Goal: Task Accomplishment & Management: Complete application form

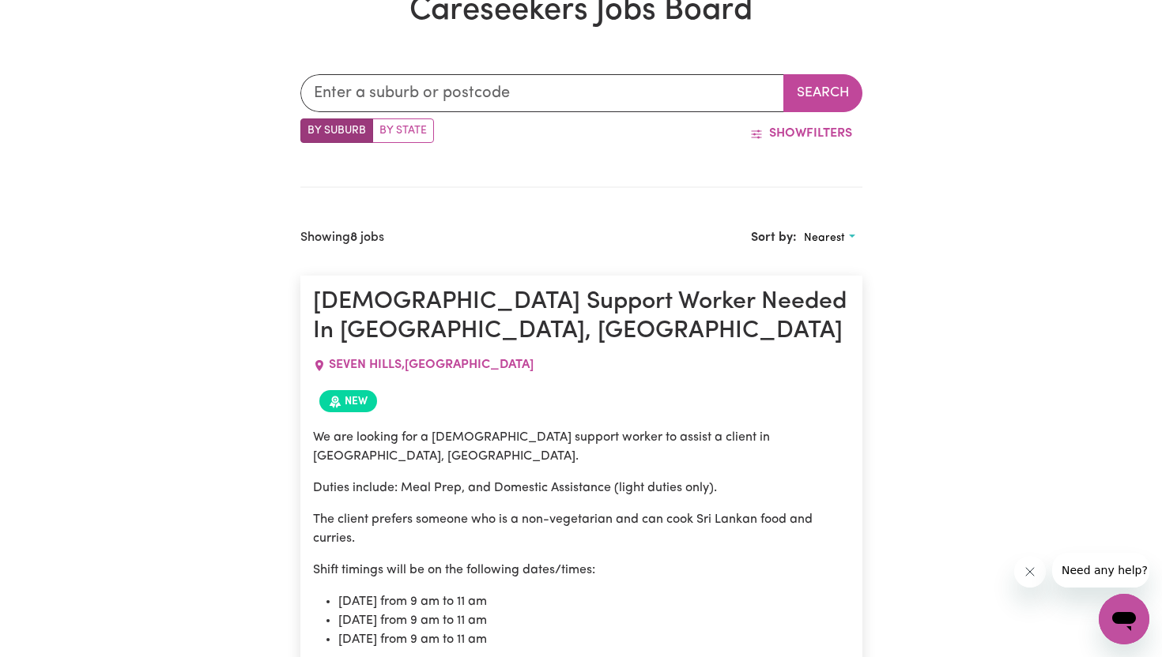
scroll to position [487, 0]
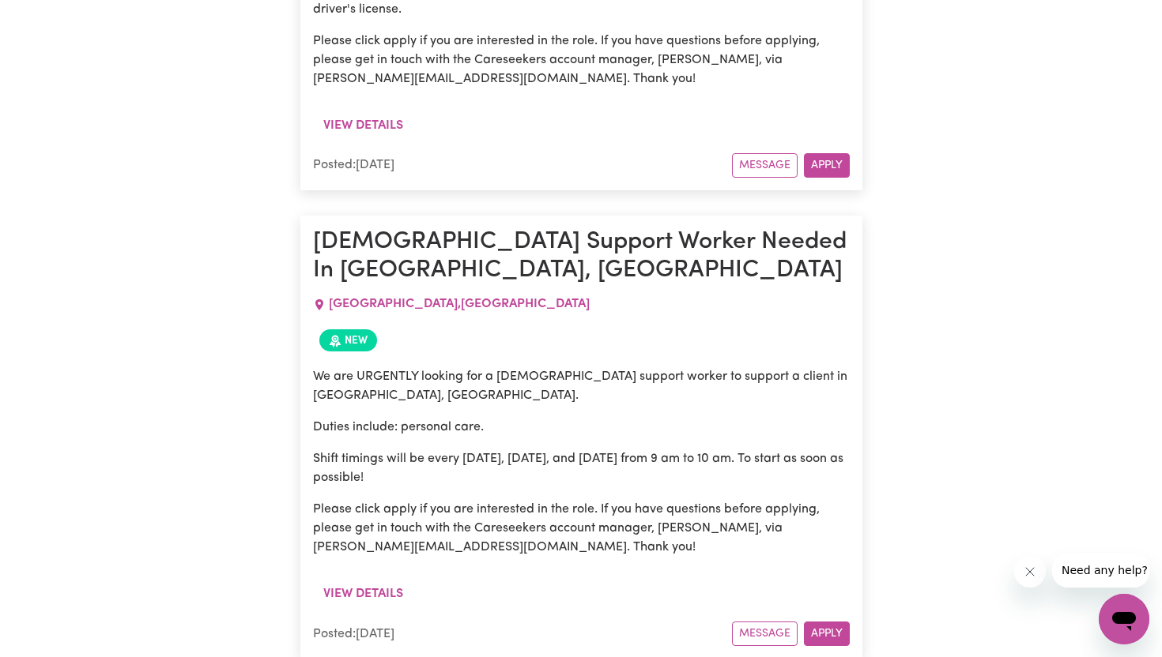
scroll to position [1074, 0]
drag, startPoint x: 480, startPoint y: 375, endPoint x: 280, endPoint y: 376, distance: 200.7
click at [388, 449] on p "Shift timings will be every Monday, Wednesday, and Friday from 9 am to 10 am. T…" at bounding box center [581, 468] width 537 height 38
drag, startPoint x: 409, startPoint y: 429, endPoint x: 285, endPoint y: 412, distance: 124.4
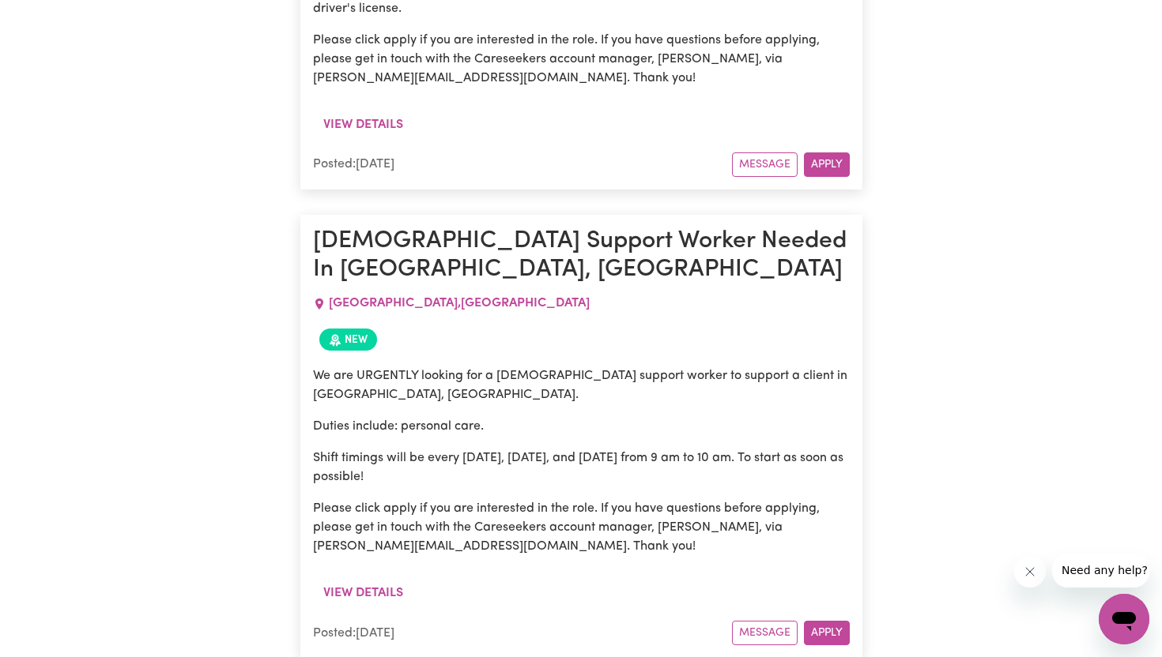
click at [403, 449] on p "Shift timings will be every Monday, Wednesday, and Friday from 9 am to 10 am. T…" at bounding box center [581, 468] width 537 height 38
drag, startPoint x: 403, startPoint y: 416, endPoint x: 269, endPoint y: 412, distance: 134.4
click at [420, 449] on p "Shift timings will be every Monday, Wednesday, and Friday from 9 am to 10 am. T…" at bounding box center [581, 468] width 537 height 38
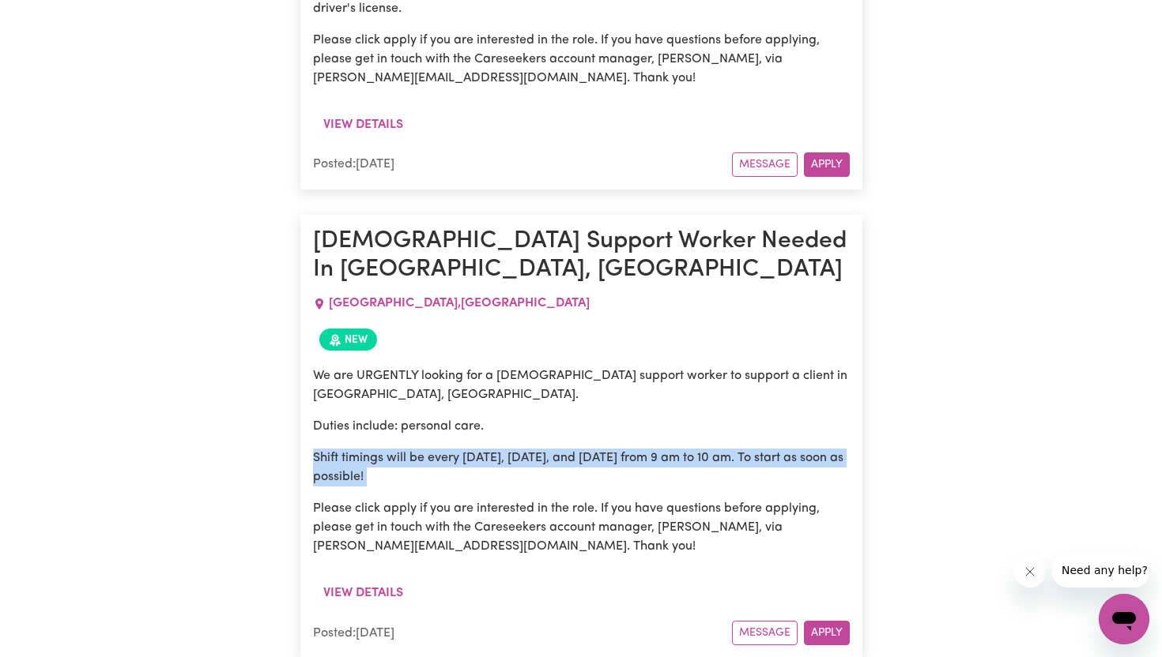
drag, startPoint x: 420, startPoint y: 431, endPoint x: 285, endPoint y: 416, distance: 135.1
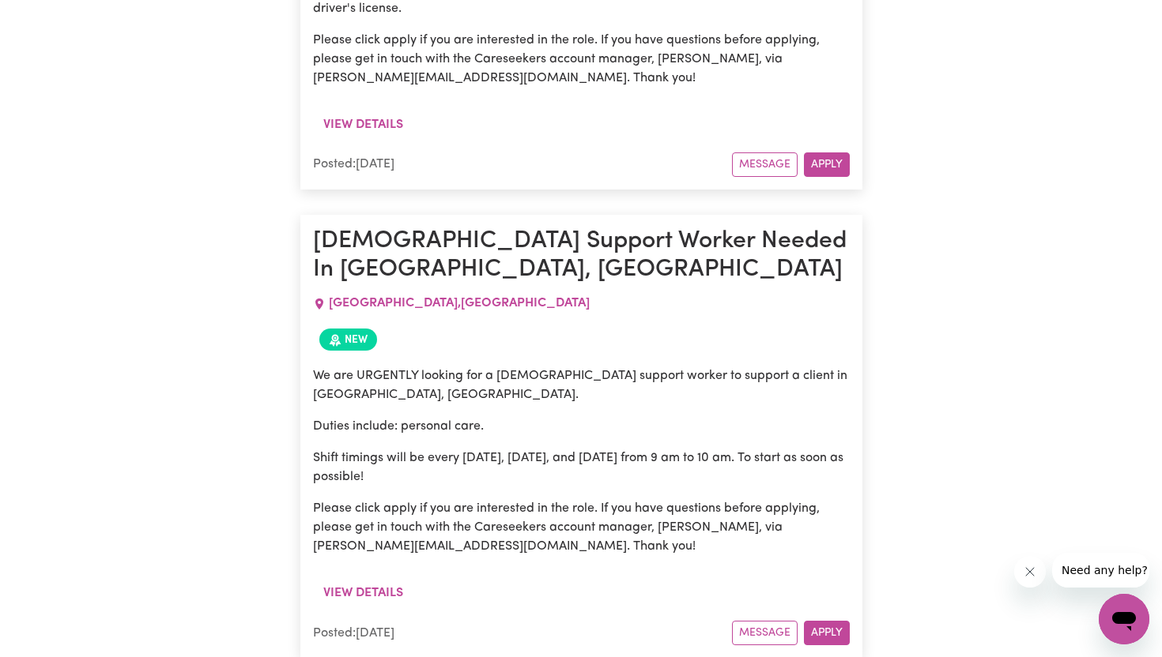
click at [409, 449] on p "Shift timings will be every Monday, Wednesday, and Friday from 9 am to 10 am. T…" at bounding box center [581, 468] width 537 height 38
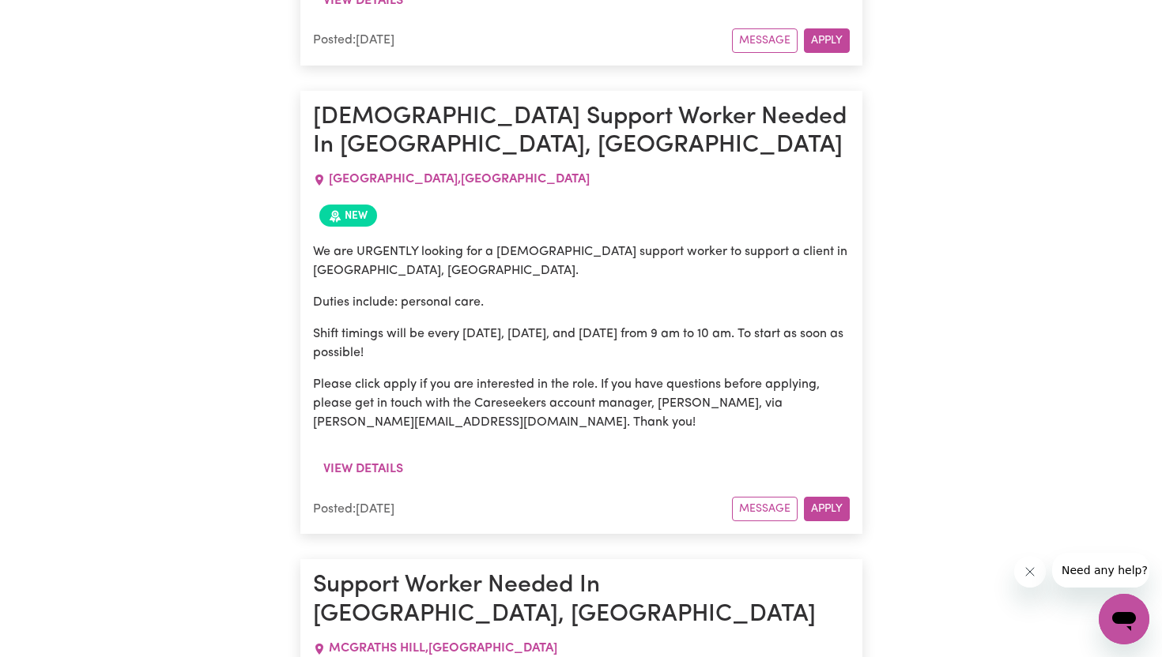
scroll to position [1202, 0]
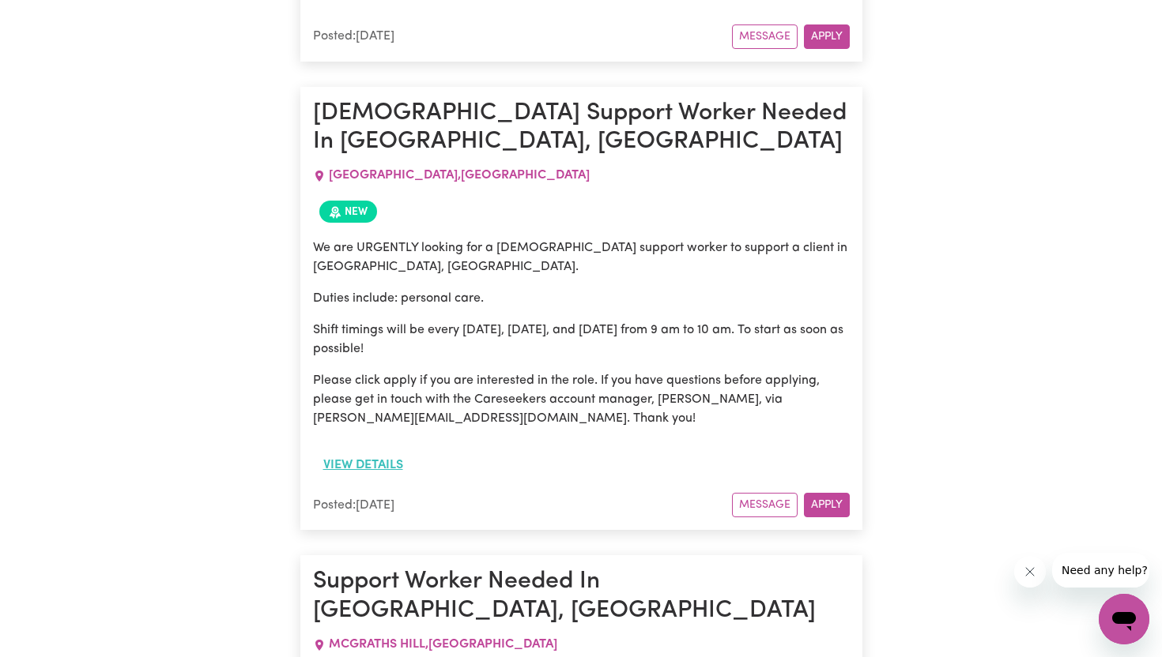
click at [395, 450] on button "View details" at bounding box center [363, 465] width 100 height 30
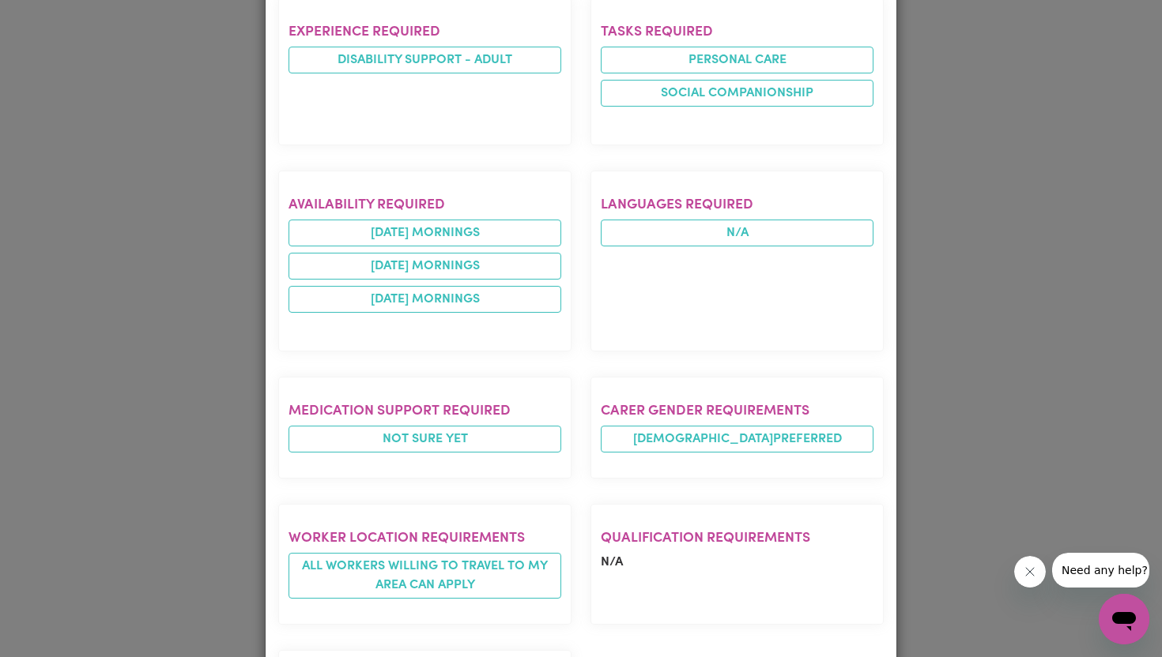
scroll to position [766, 0]
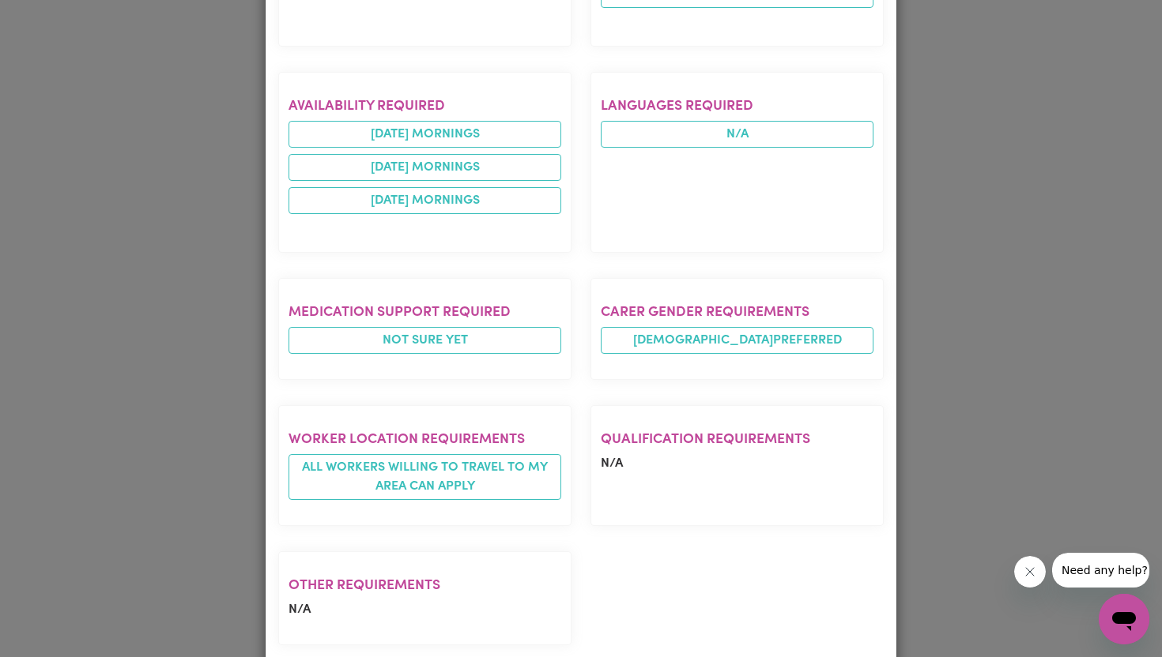
click at [267, 398] on div "Male Support Worker Needed In Blacktown, NSW BLACKTOWN , New South Wales Posted…" at bounding box center [580, 7] width 631 height 1377
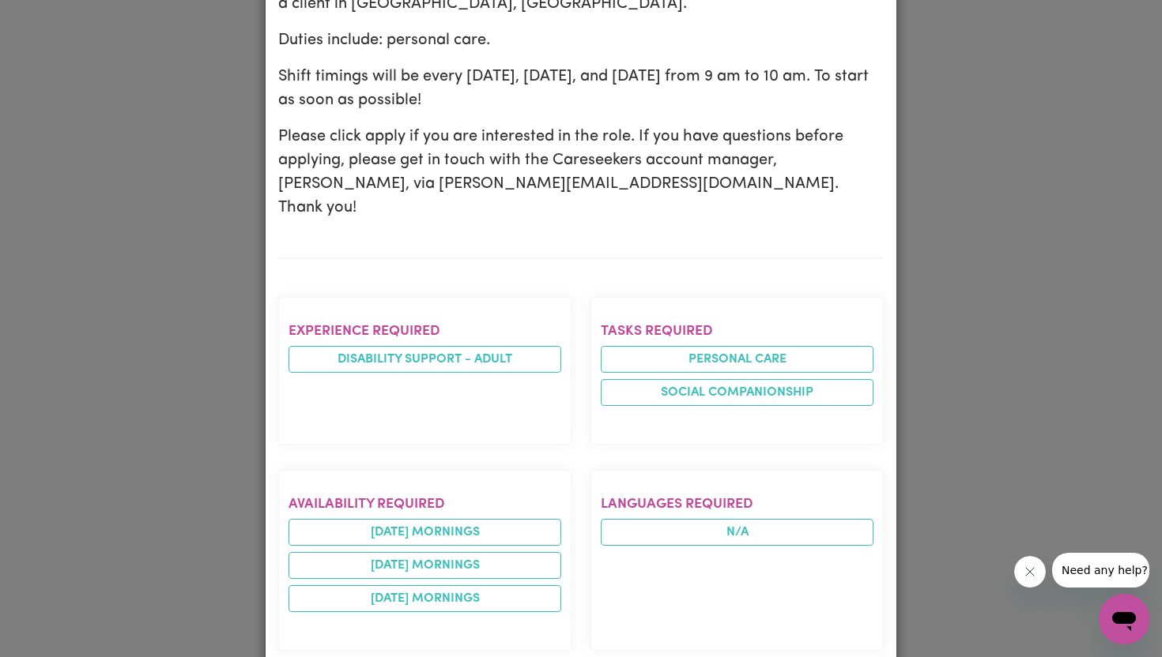
scroll to position [0, 0]
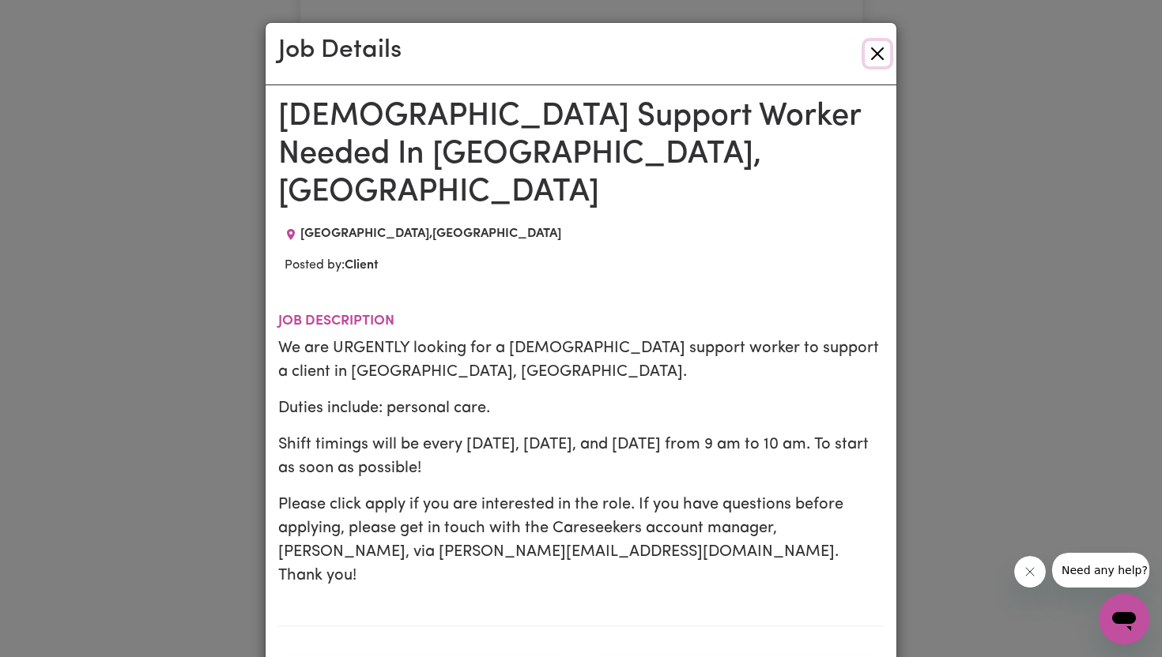
click at [880, 62] on button "Close" at bounding box center [876, 53] width 25 height 25
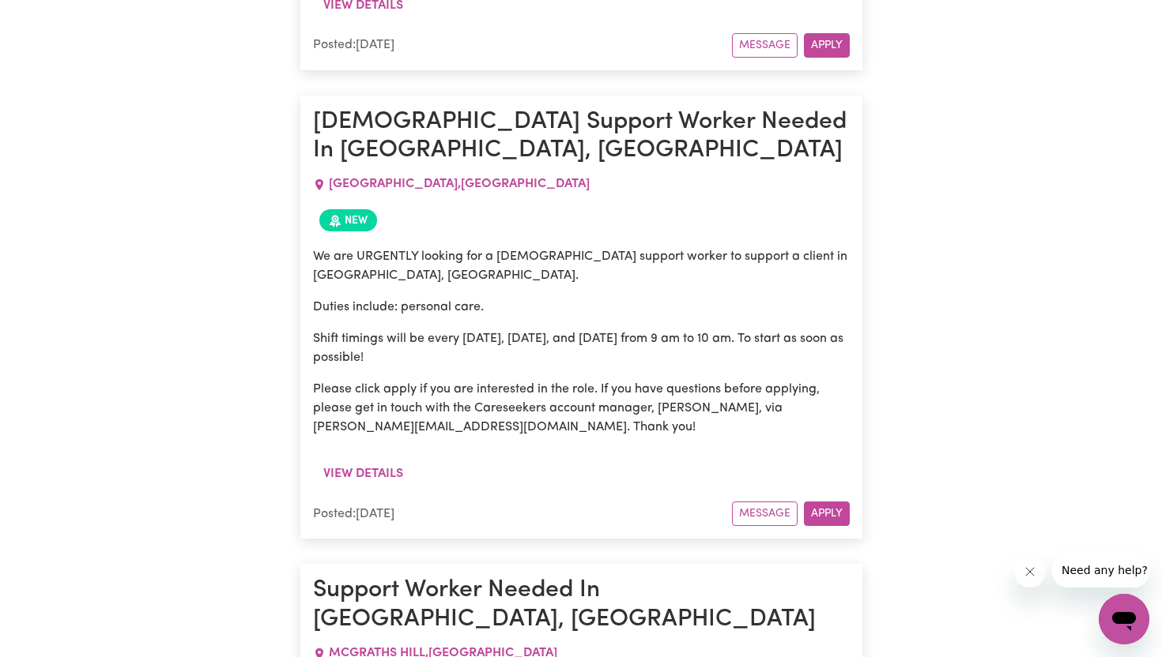
scroll to position [1161, 0]
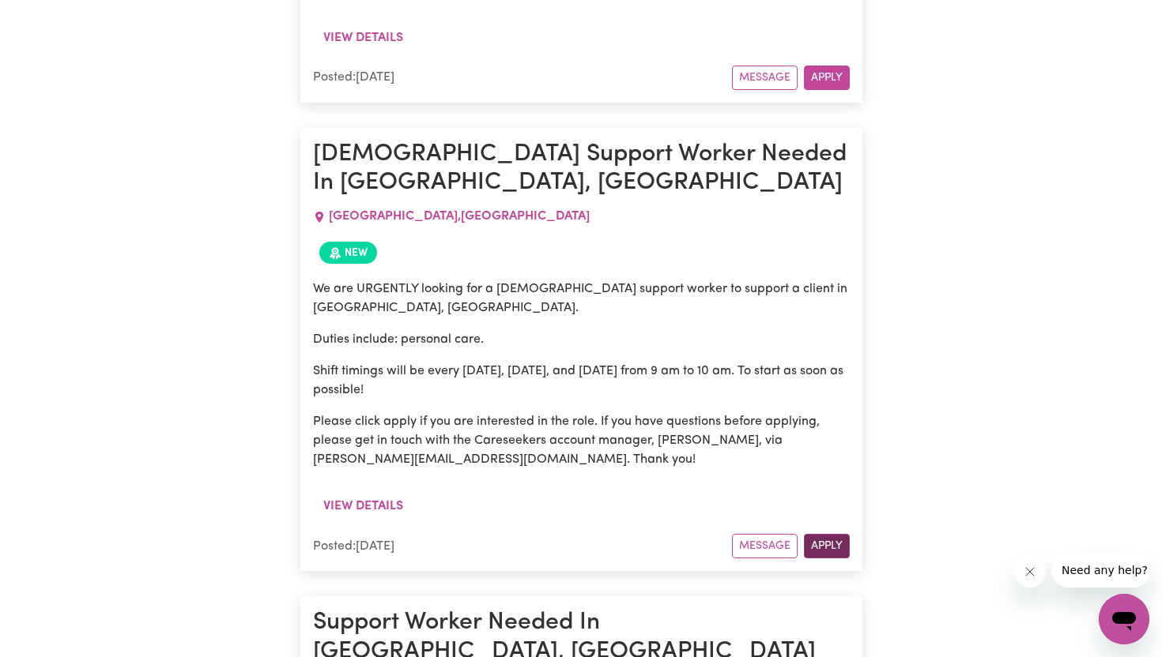
click at [822, 534] on button "Apply" at bounding box center [827, 546] width 46 height 24
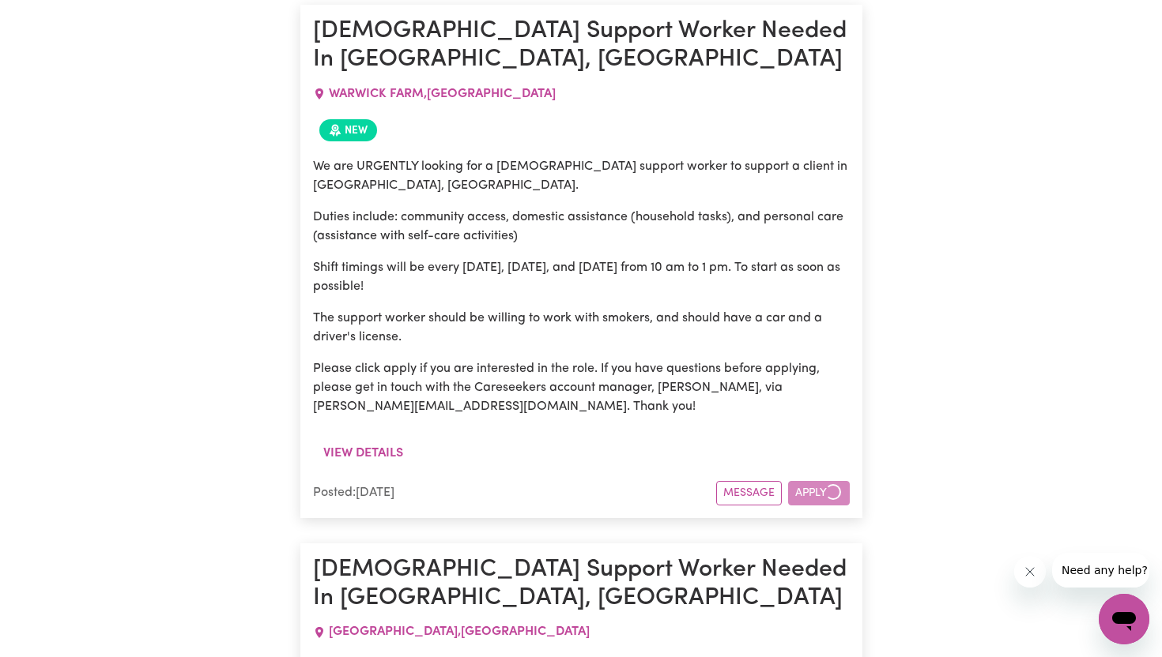
scroll to position [740, 0]
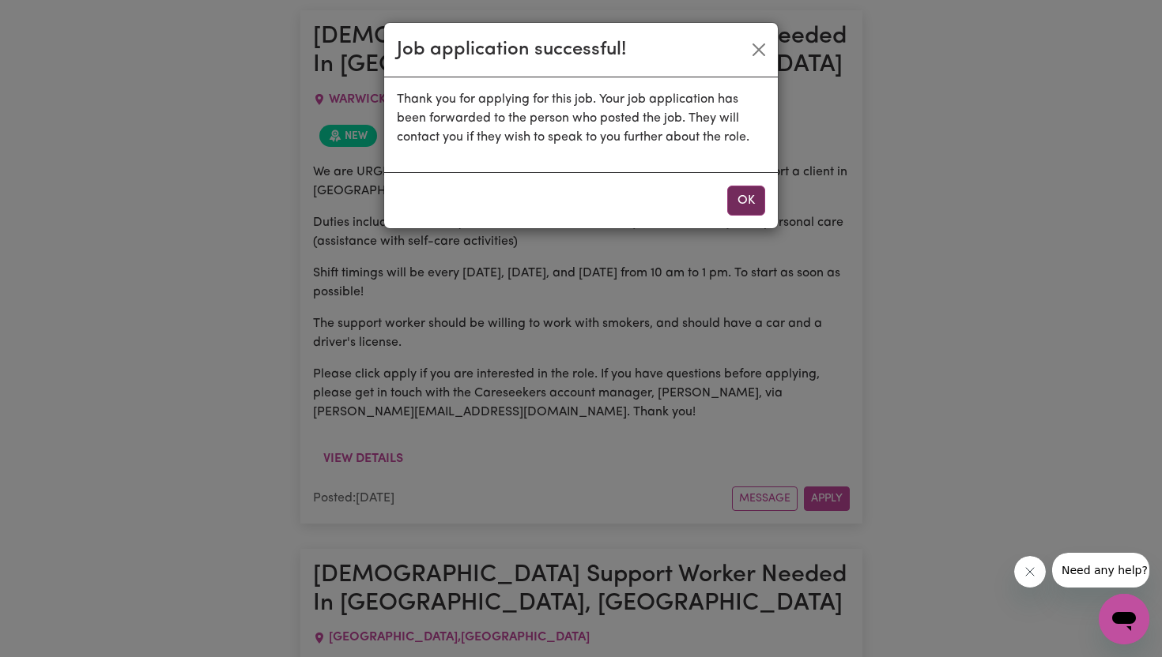
click at [747, 199] on button "OK" at bounding box center [746, 201] width 38 height 30
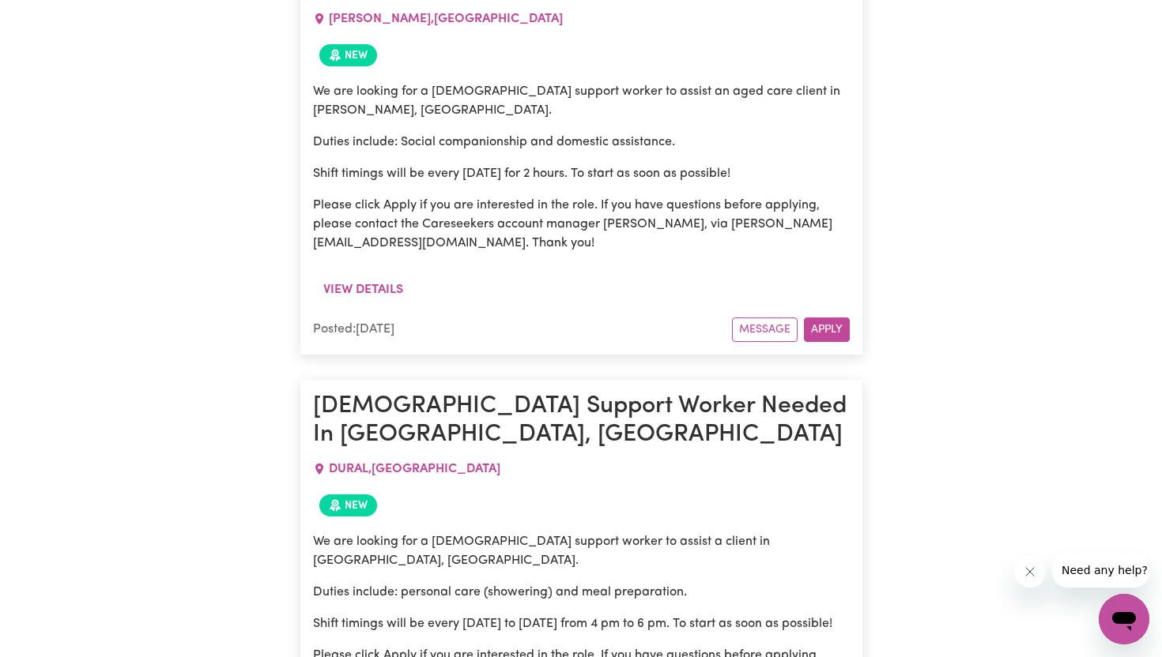
scroll to position [4197, 0]
